Goal: Information Seeking & Learning: Learn about a topic

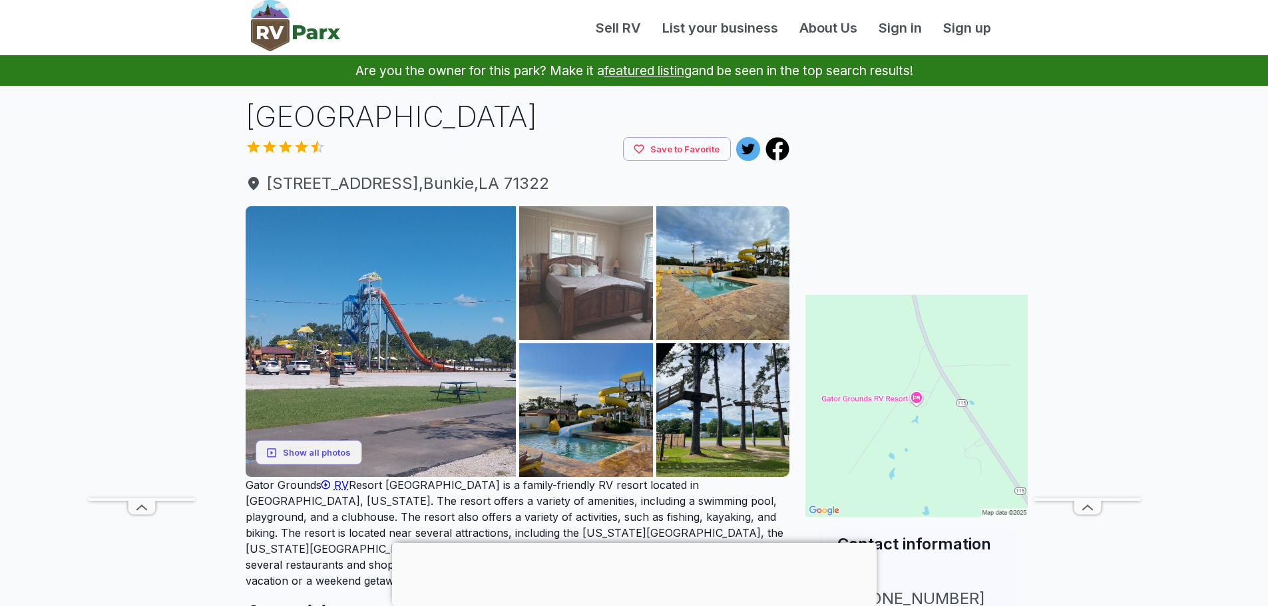
click at [568, 288] on img at bounding box center [586, 273] width 134 height 134
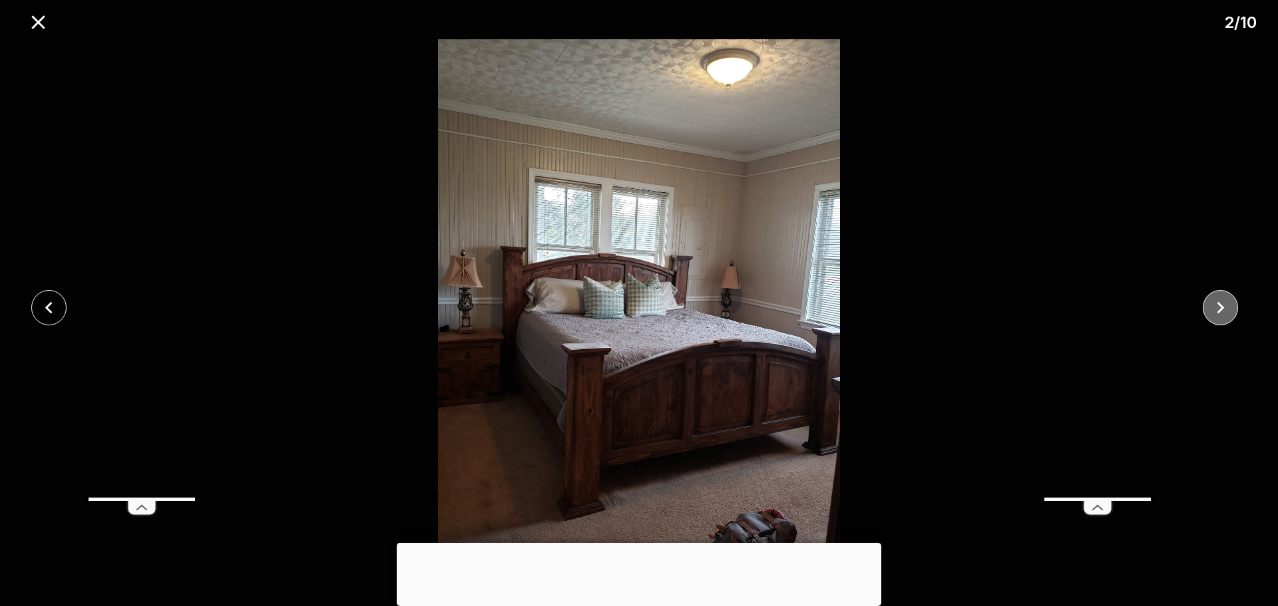
click at [1219, 312] on icon "close" at bounding box center [1221, 308] width 7 height 12
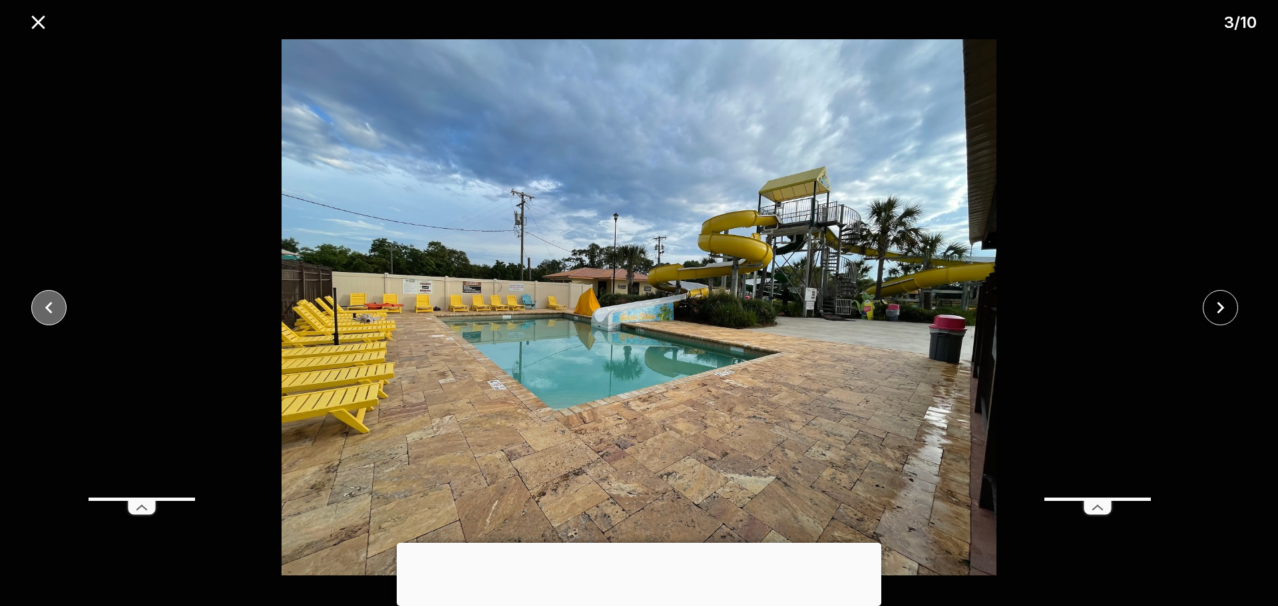
click at [59, 306] on icon "close" at bounding box center [48, 307] width 23 height 23
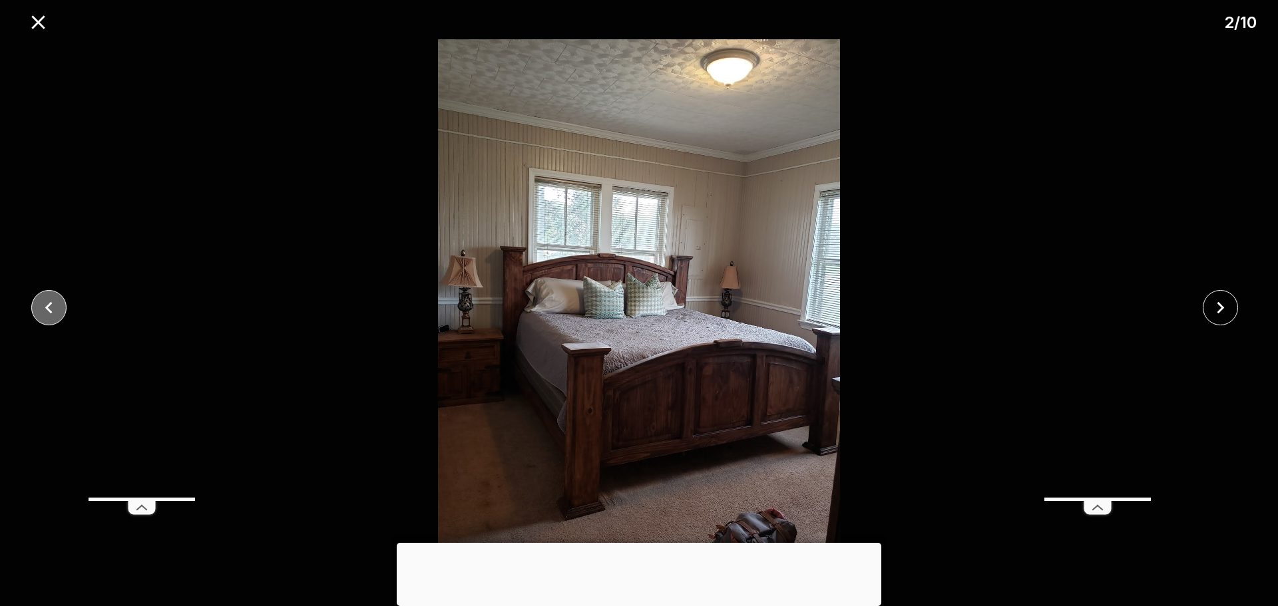
click at [57, 306] on icon "close" at bounding box center [48, 307] width 23 height 23
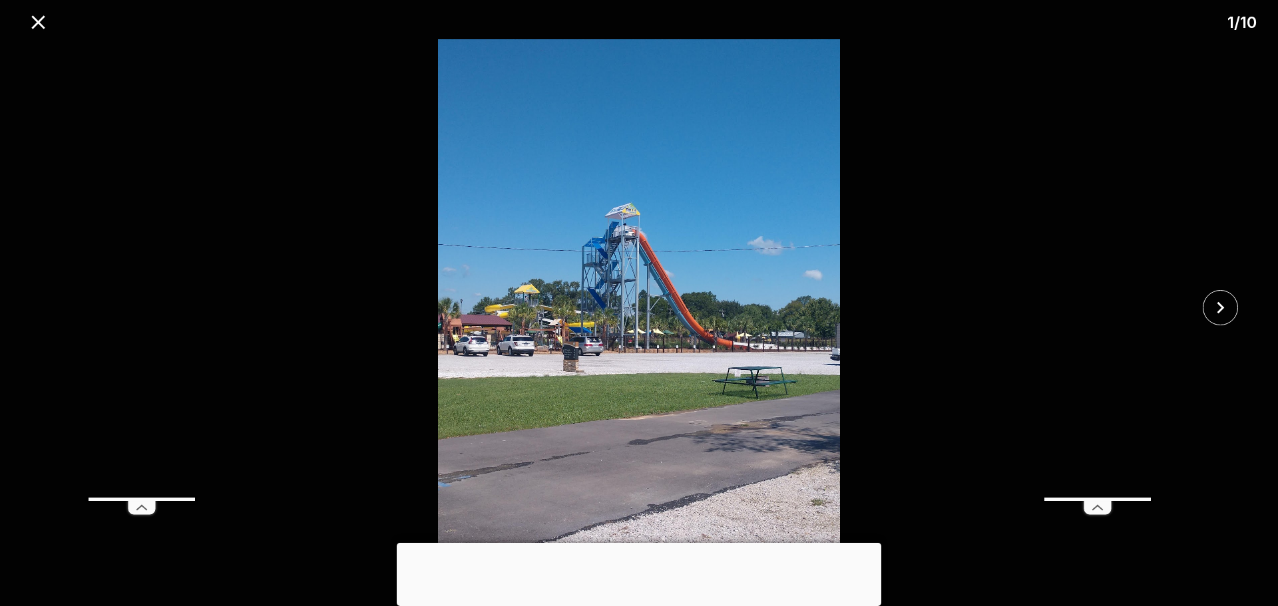
click at [57, 306] on div at bounding box center [639, 307] width 1278 height 537
click at [1235, 311] on button "close" at bounding box center [1220, 307] width 35 height 35
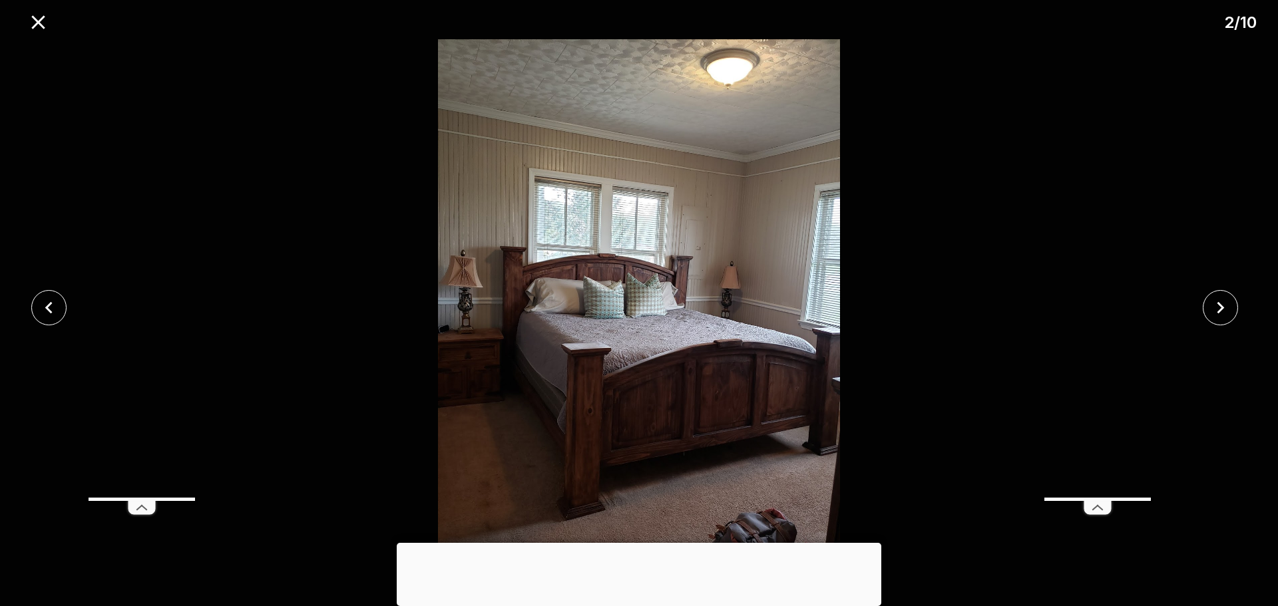
click at [1200, 365] on div at bounding box center [639, 307] width 1278 height 537
click at [1218, 308] on icon "close" at bounding box center [1220, 307] width 23 height 23
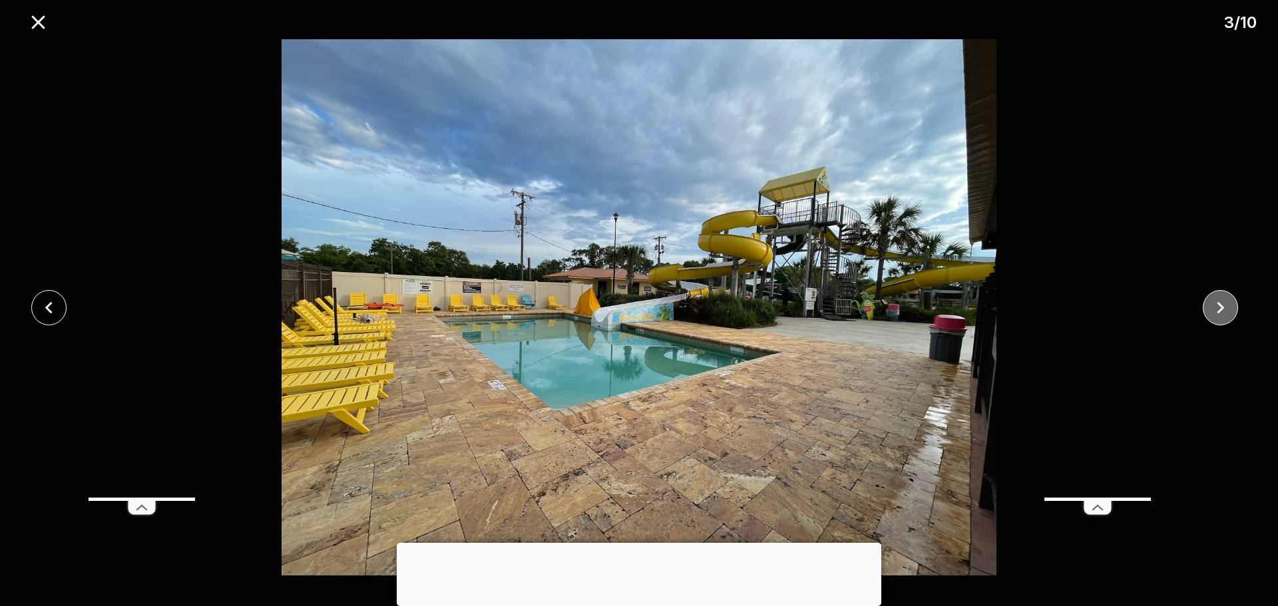
click at [1218, 308] on icon "close" at bounding box center [1220, 307] width 23 height 23
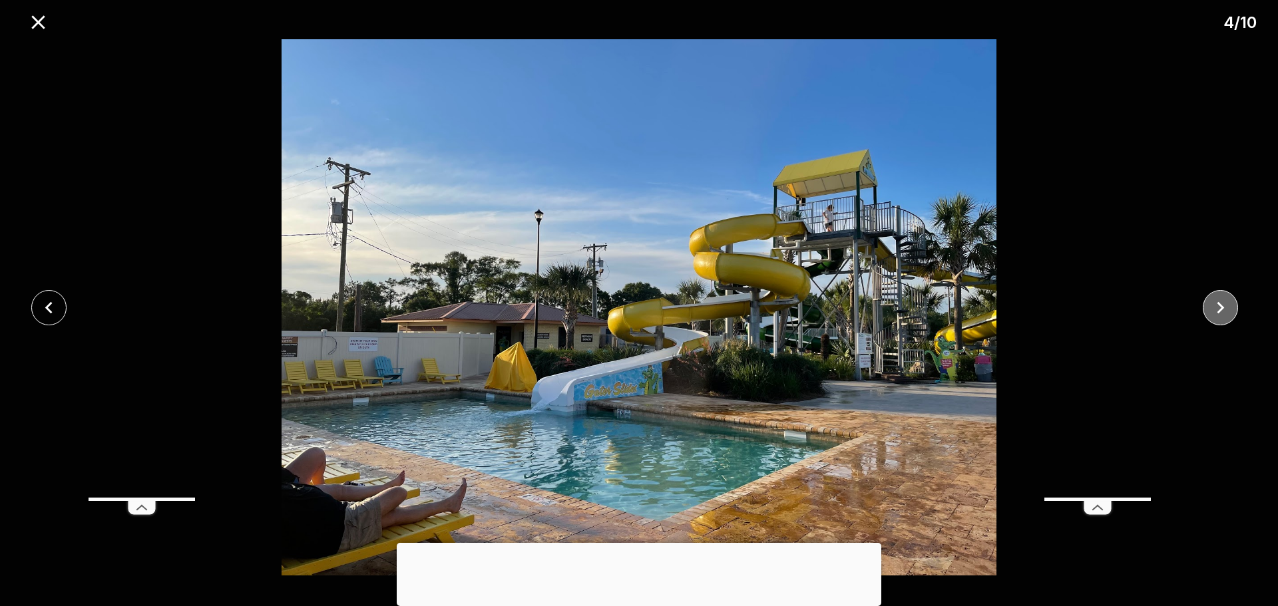
click at [1218, 308] on icon "close" at bounding box center [1220, 307] width 23 height 23
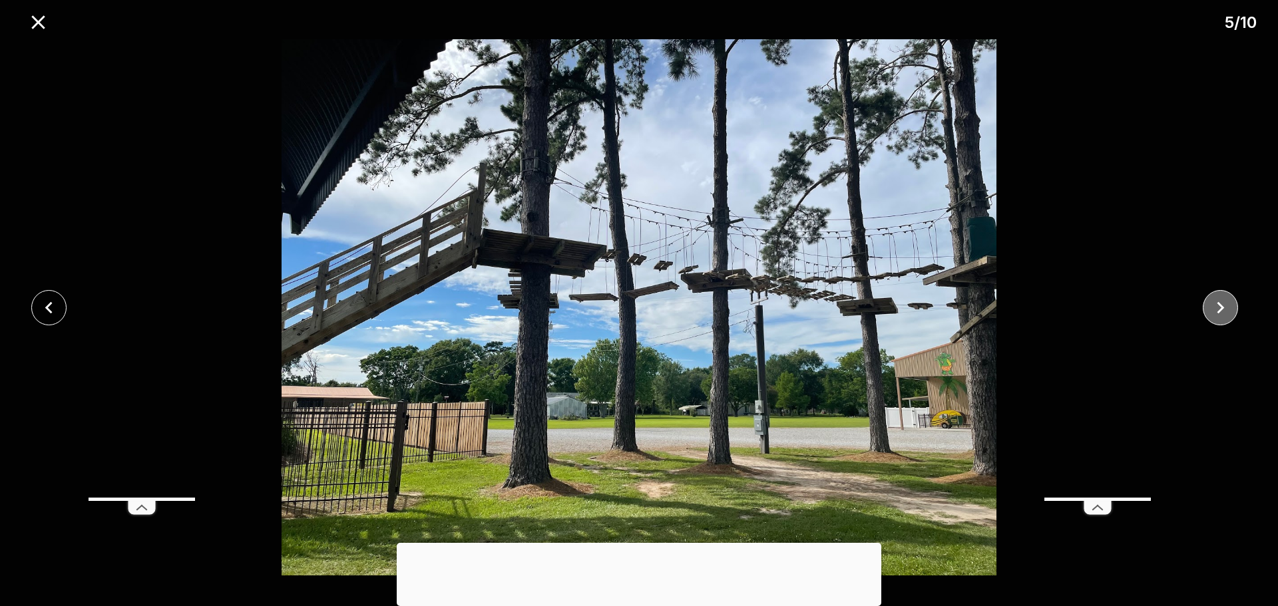
click at [1218, 308] on icon "close" at bounding box center [1220, 307] width 23 height 23
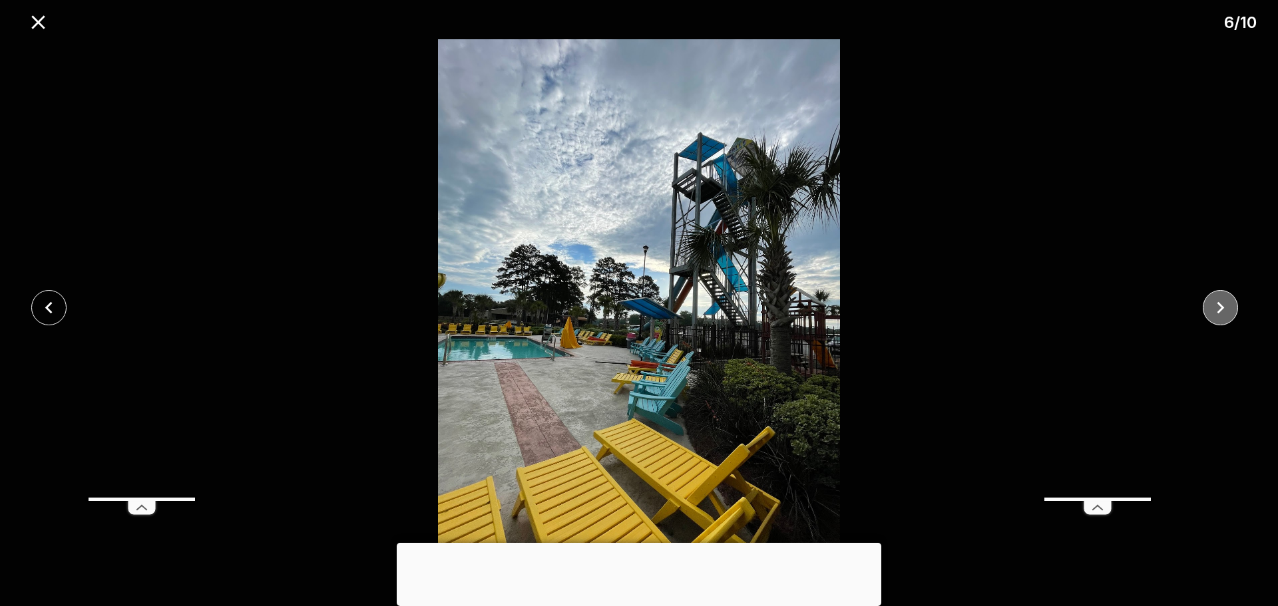
click at [1222, 309] on icon "close" at bounding box center [1221, 308] width 7 height 12
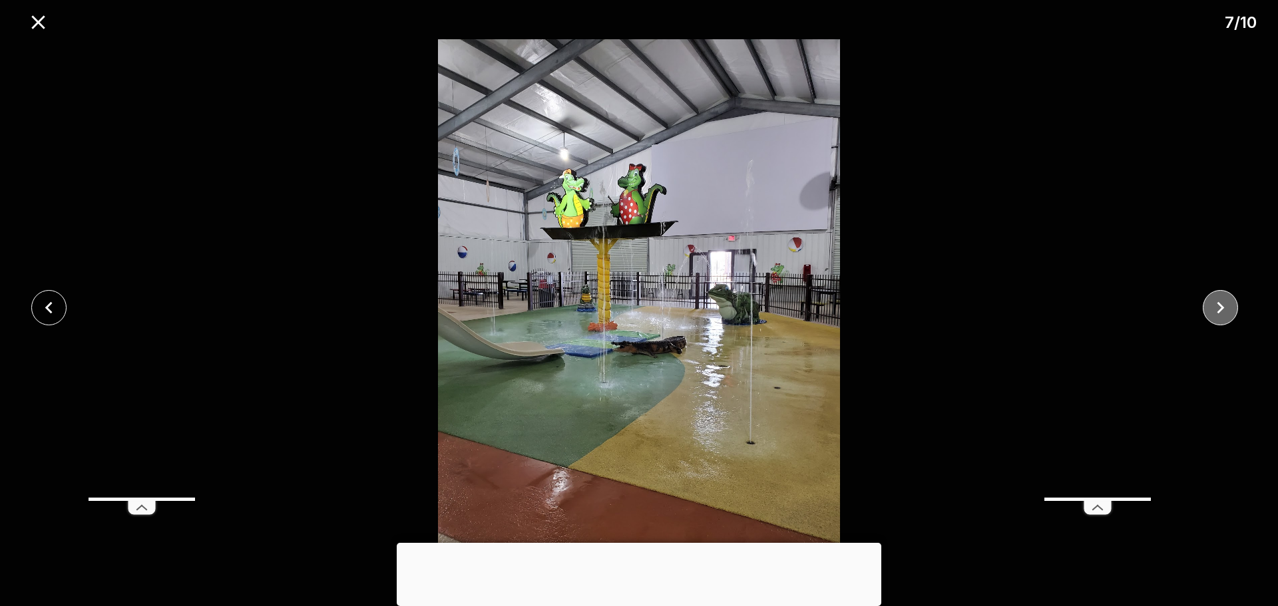
click at [1222, 309] on icon "close" at bounding box center [1221, 308] width 7 height 12
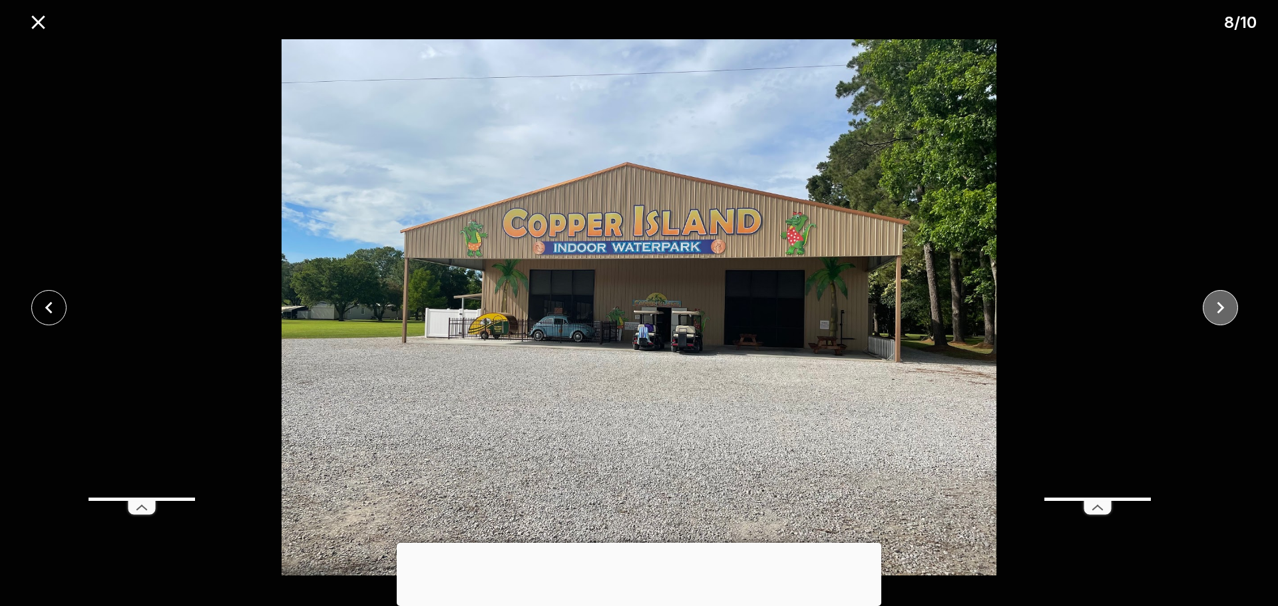
click at [1222, 309] on icon "close" at bounding box center [1221, 308] width 7 height 12
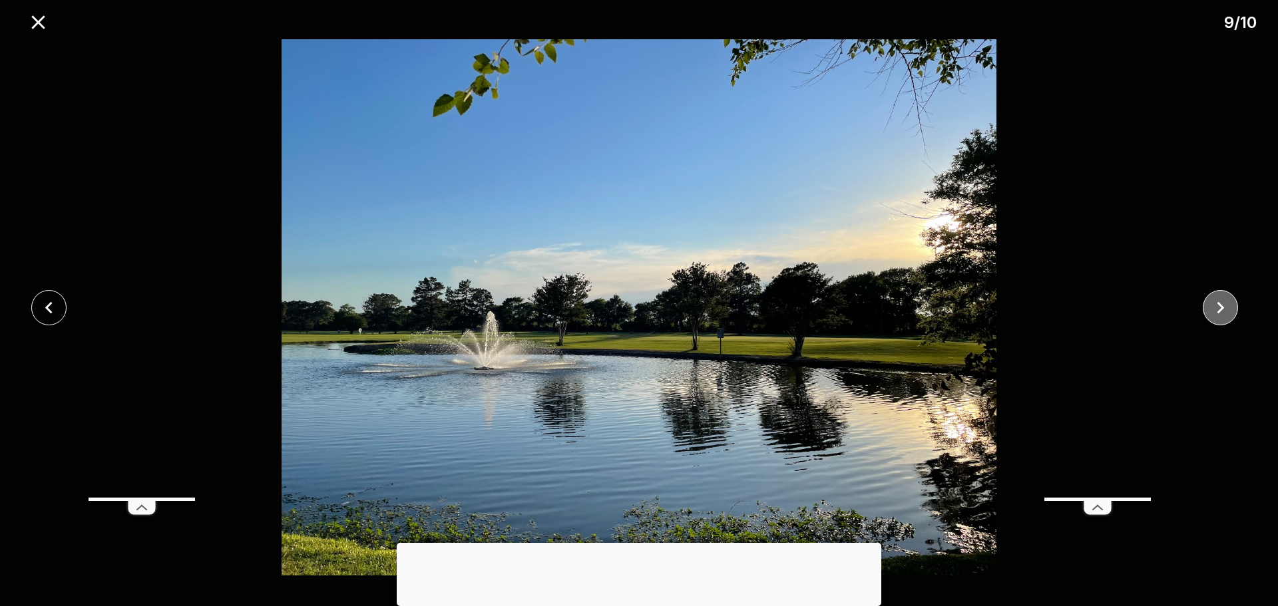
click at [1222, 309] on icon "close" at bounding box center [1221, 308] width 7 height 12
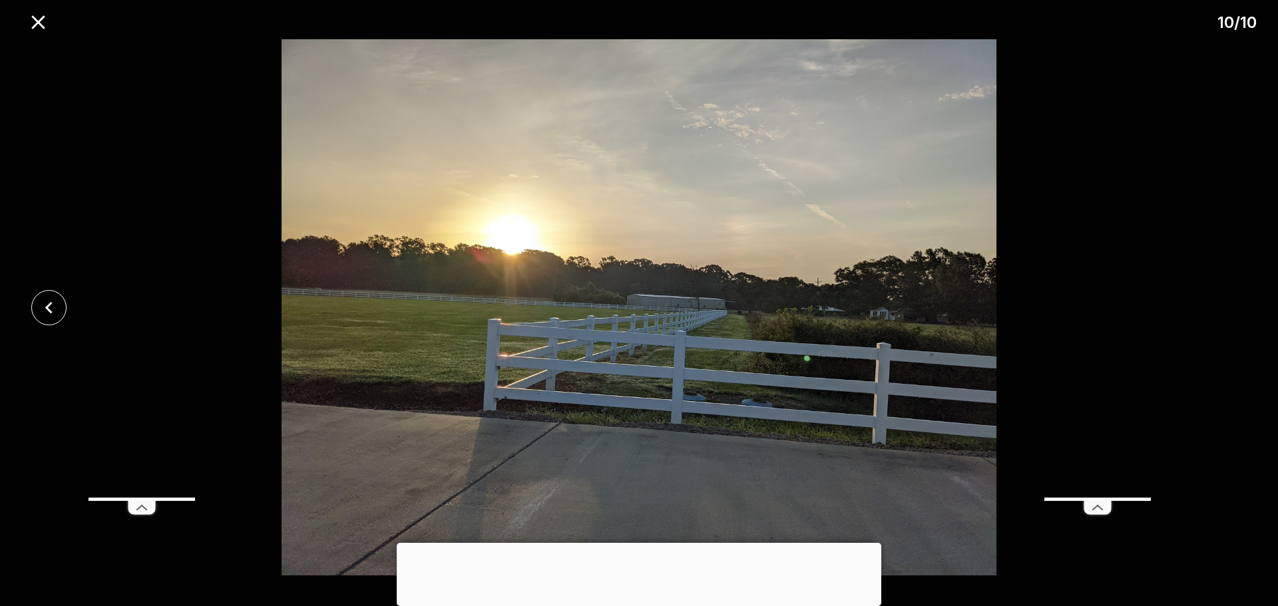
click at [1222, 309] on div at bounding box center [639, 307] width 1278 height 537
click at [35, 25] on icon "close" at bounding box center [37, 21] width 13 height 13
